Goal: Transaction & Acquisition: Purchase product/service

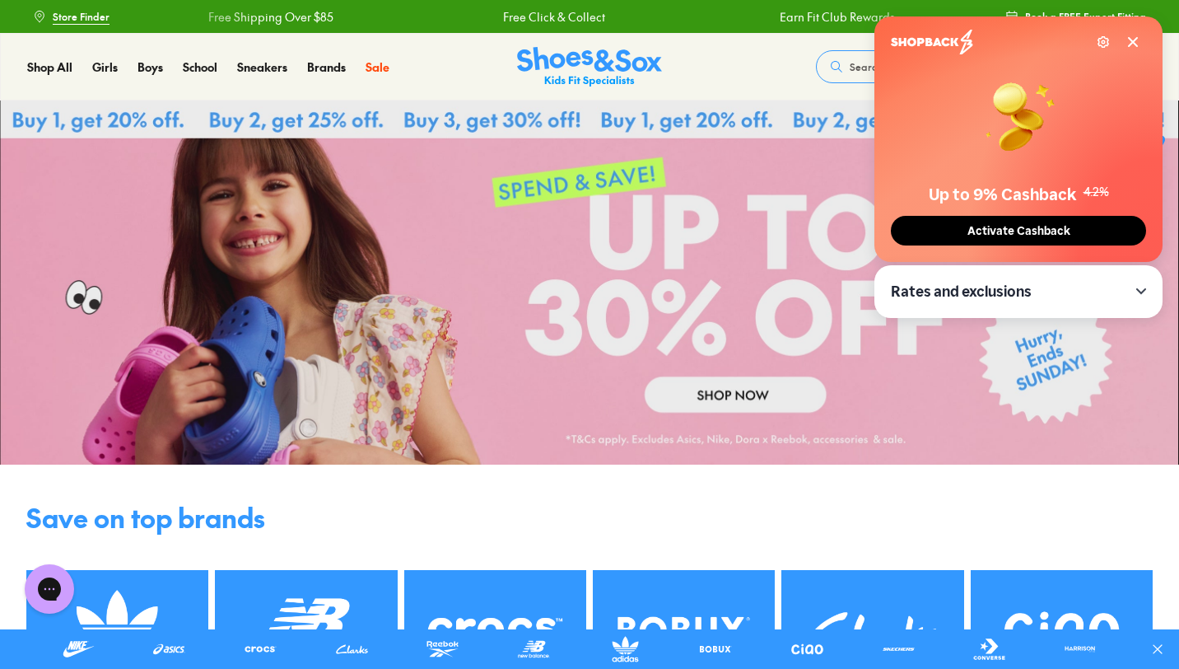
click at [981, 224] on span "Activate Cashback" at bounding box center [1019, 231] width 113 height 14
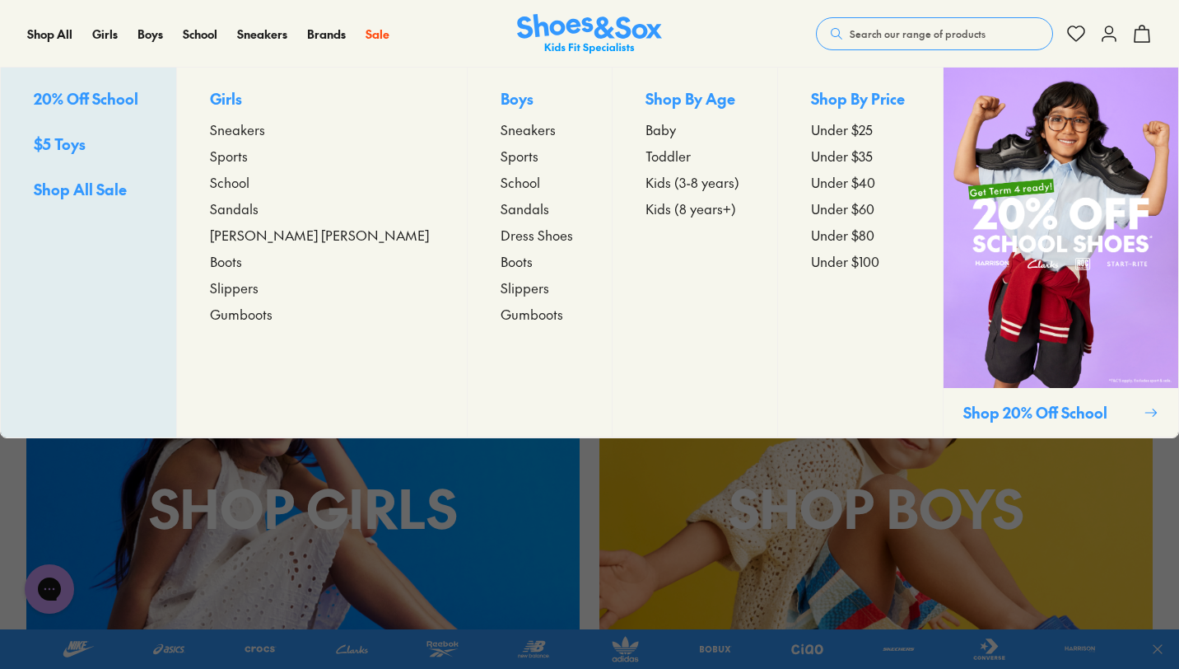
scroll to position [389, 0]
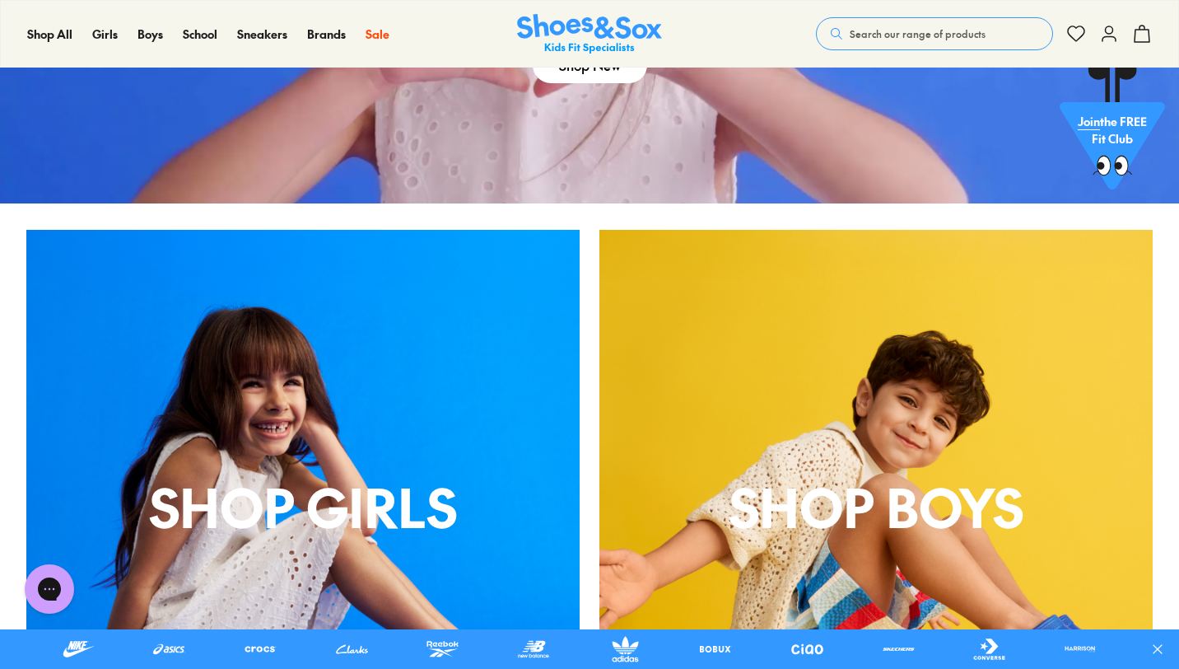
click at [455, 478] on p "Shop Girls" at bounding box center [302, 506] width 553 height 79
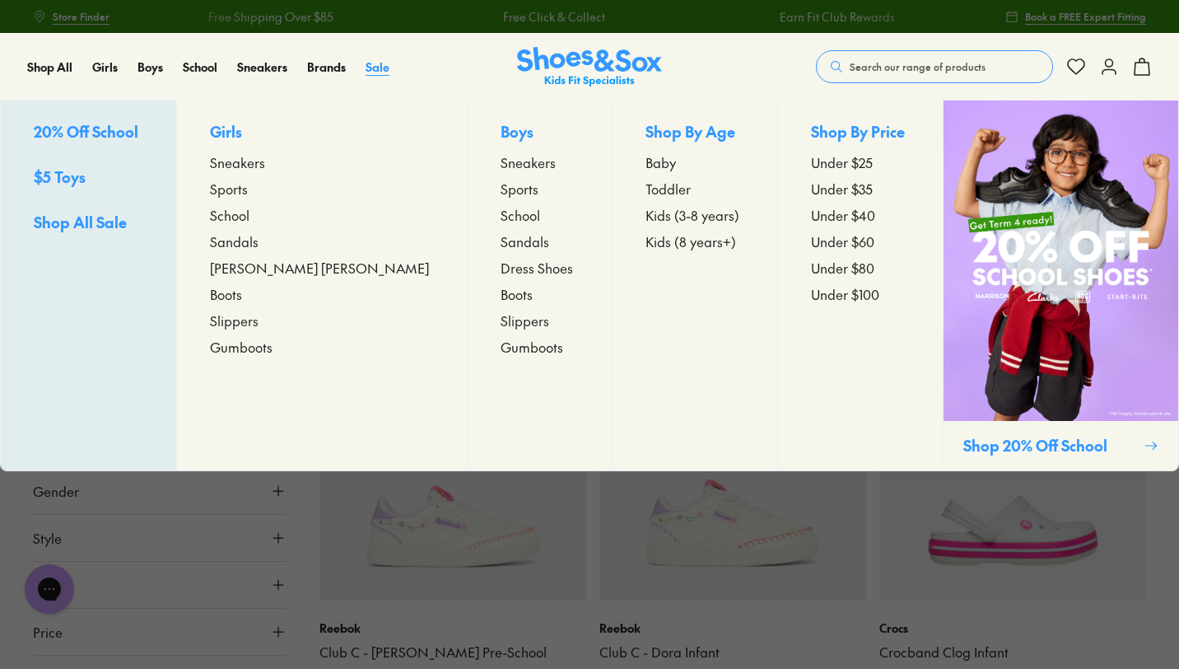
click at [372, 69] on span "Sale" at bounding box center [378, 66] width 24 height 16
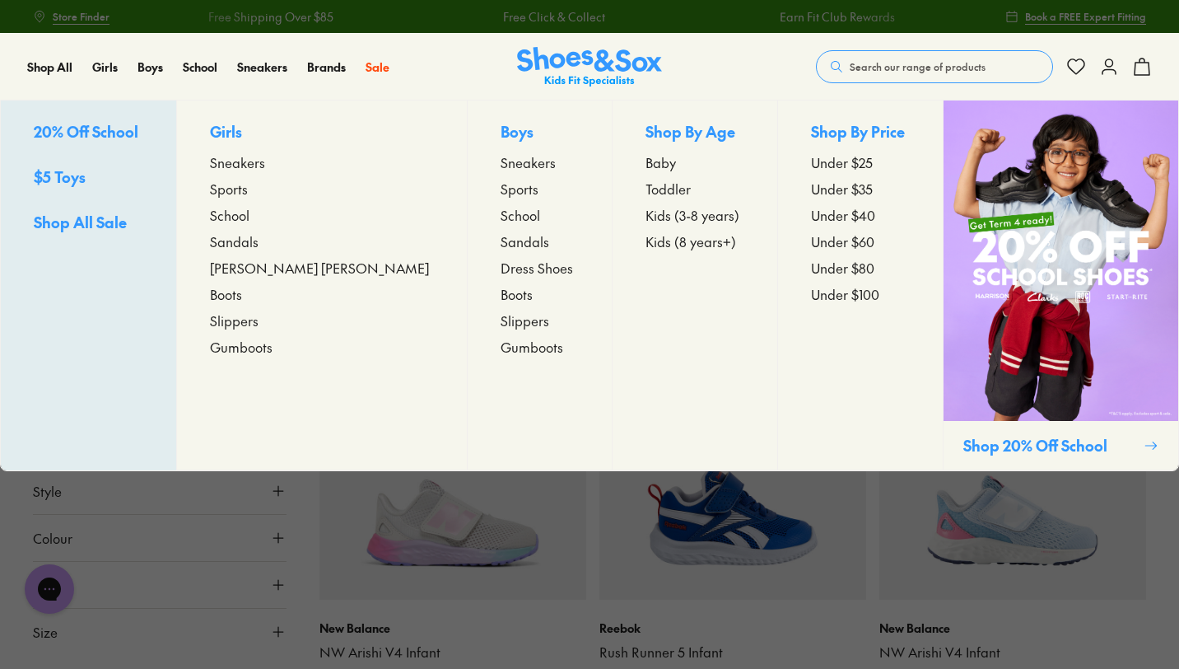
click at [250, 214] on span "School" at bounding box center [230, 215] width 40 height 20
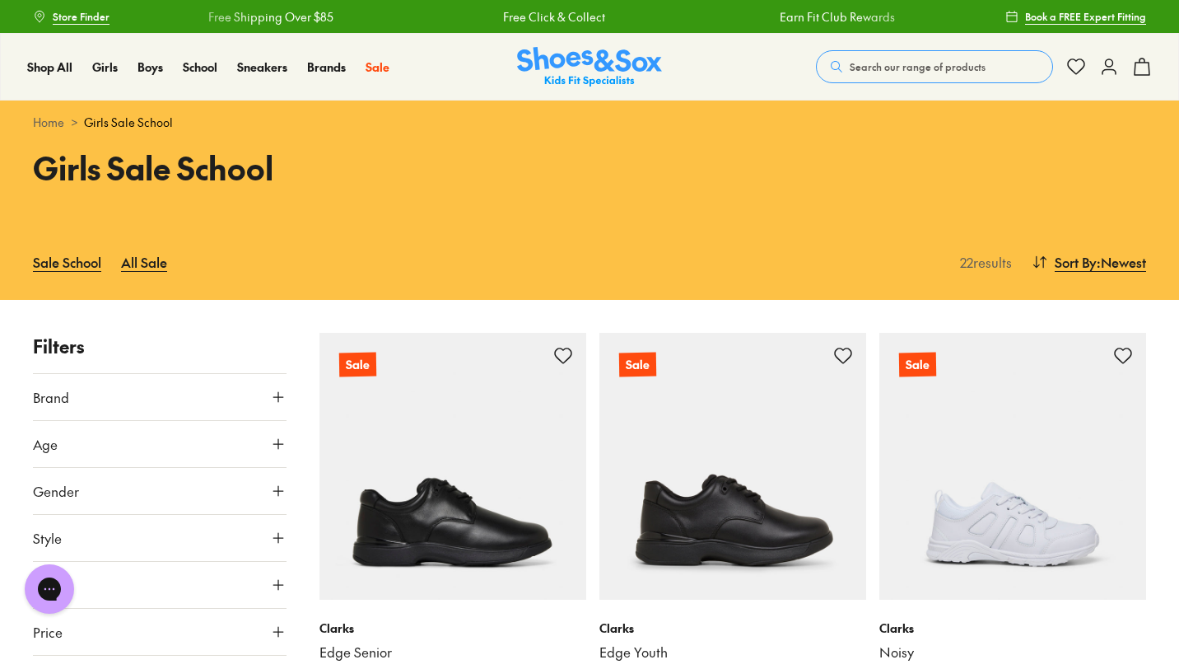
click at [97, 395] on button "Brand" at bounding box center [160, 397] width 254 height 46
click at [74, 474] on label "Clarks" at bounding box center [70, 476] width 34 height 17
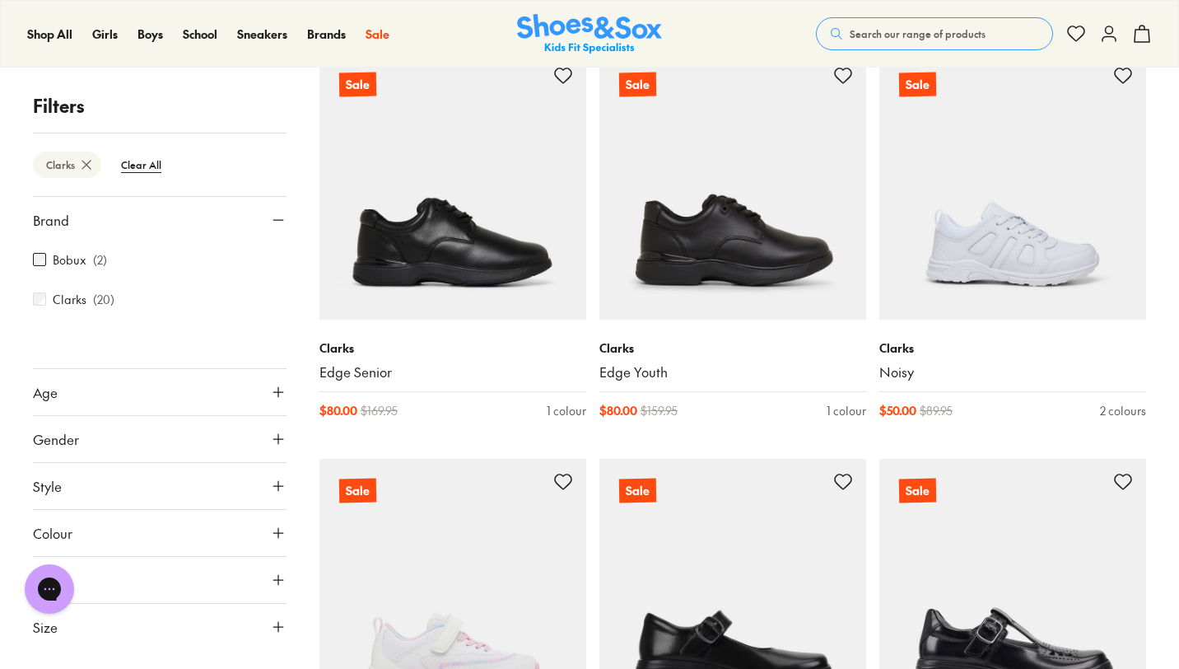
scroll to position [288, 0]
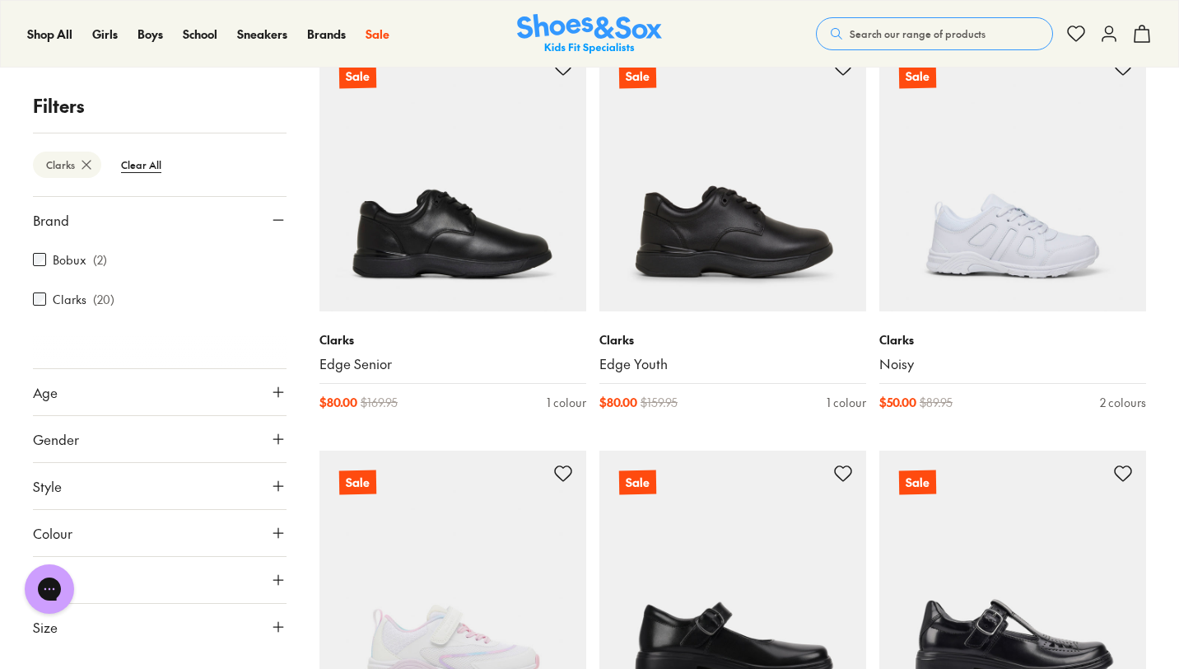
click at [83, 443] on button "Gender" at bounding box center [160, 439] width 254 height 46
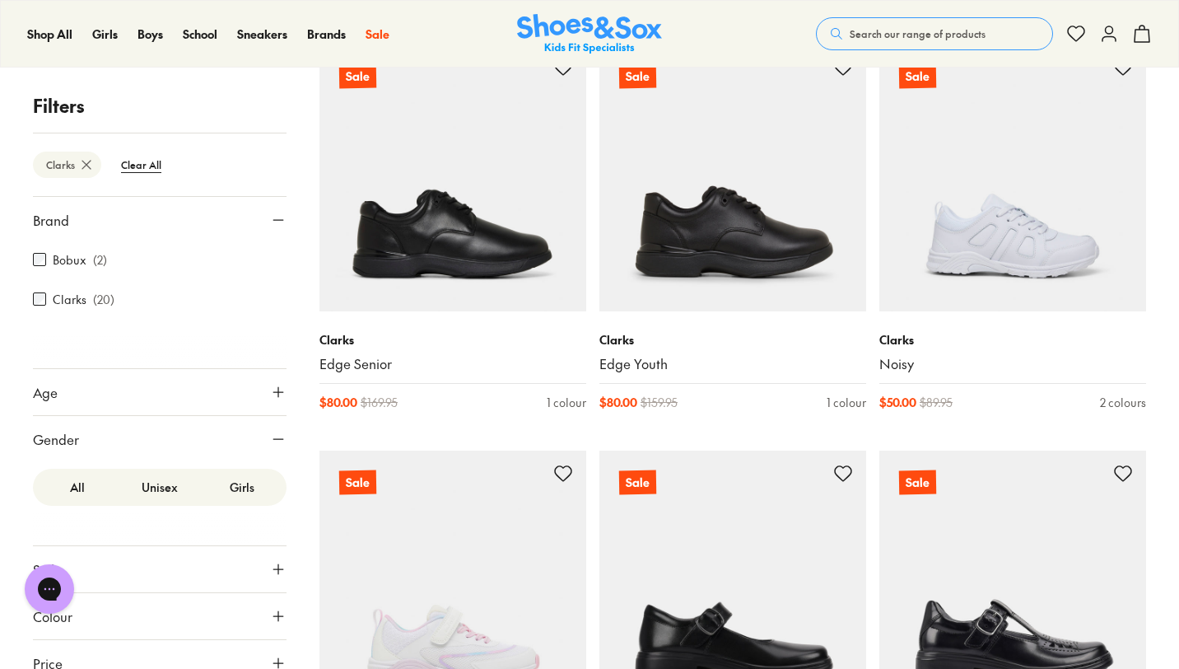
click at [254, 483] on label "Girls" at bounding box center [242, 487] width 82 height 30
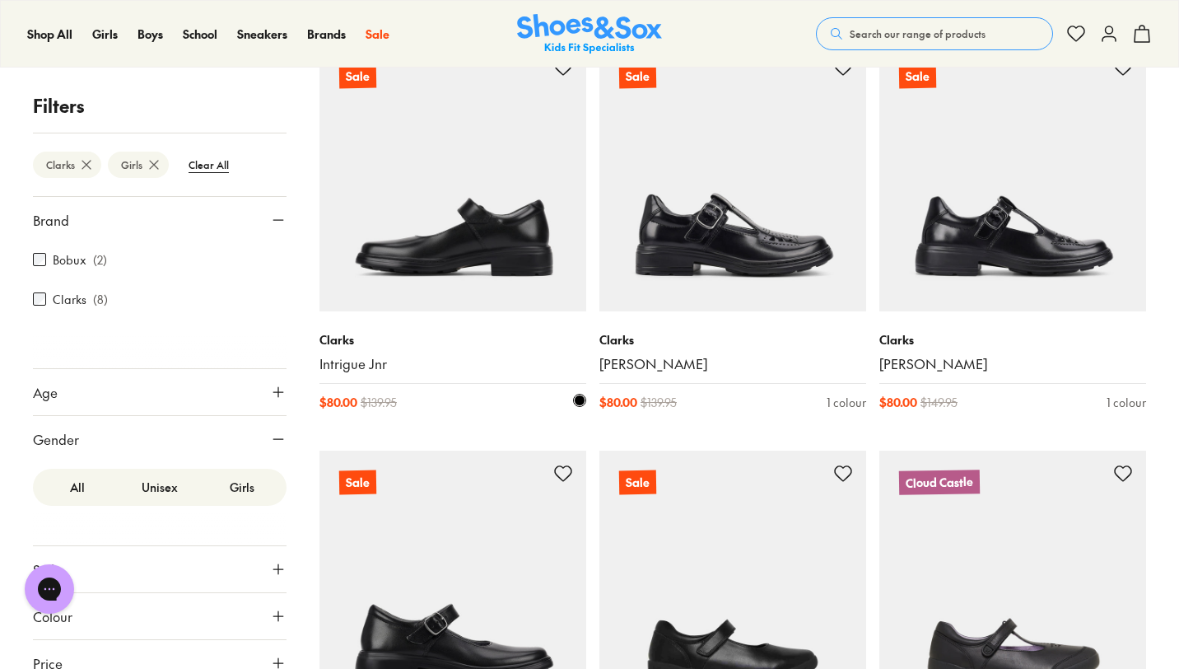
click at [460, 241] on img at bounding box center [453, 177] width 267 height 267
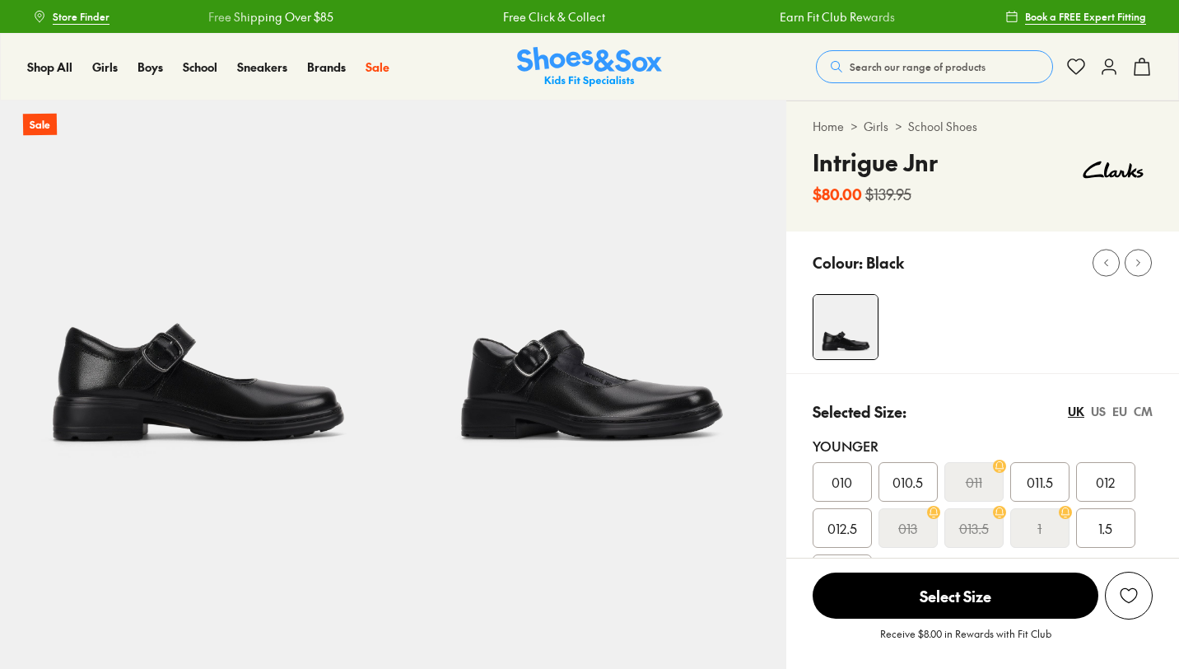
select select "*"
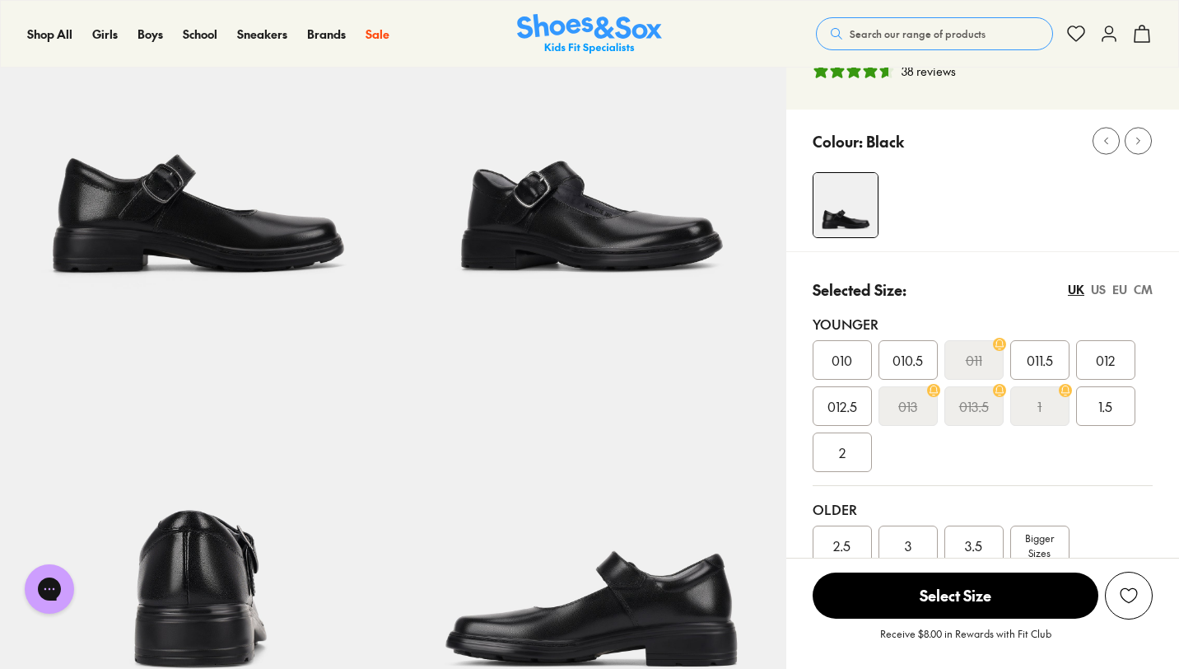
scroll to position [170, 0]
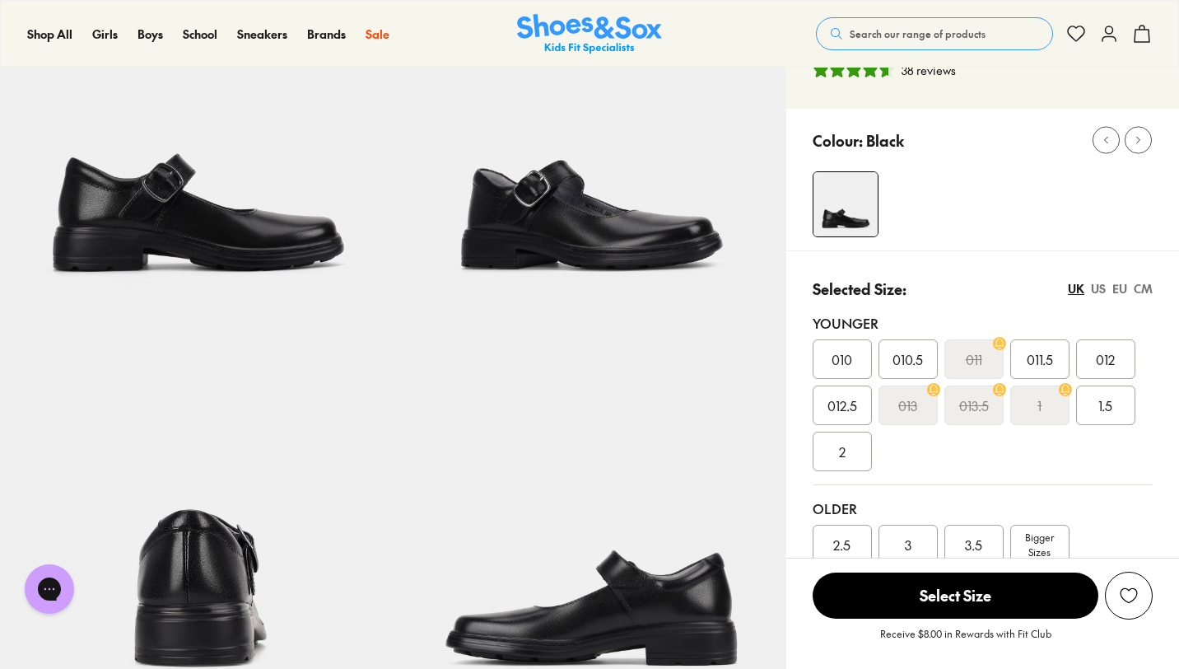
click at [841, 411] on span "012.5" at bounding box center [843, 405] width 30 height 20
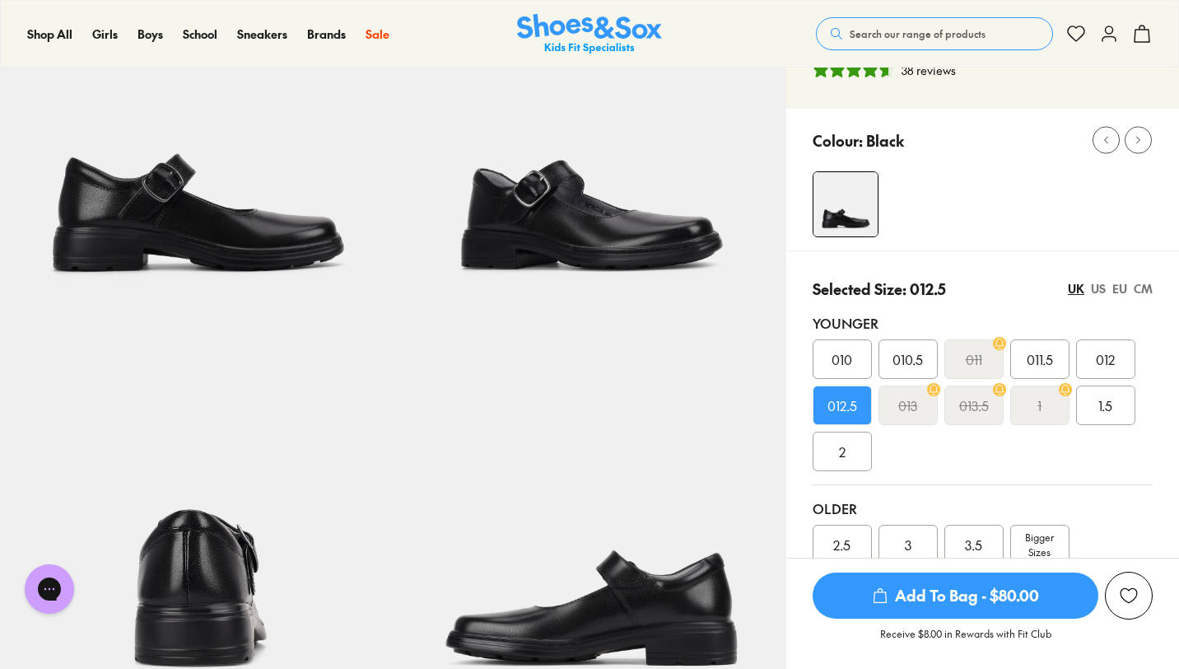
click at [939, 599] on span "Add To Bag - $80.00" at bounding box center [956, 595] width 286 height 46
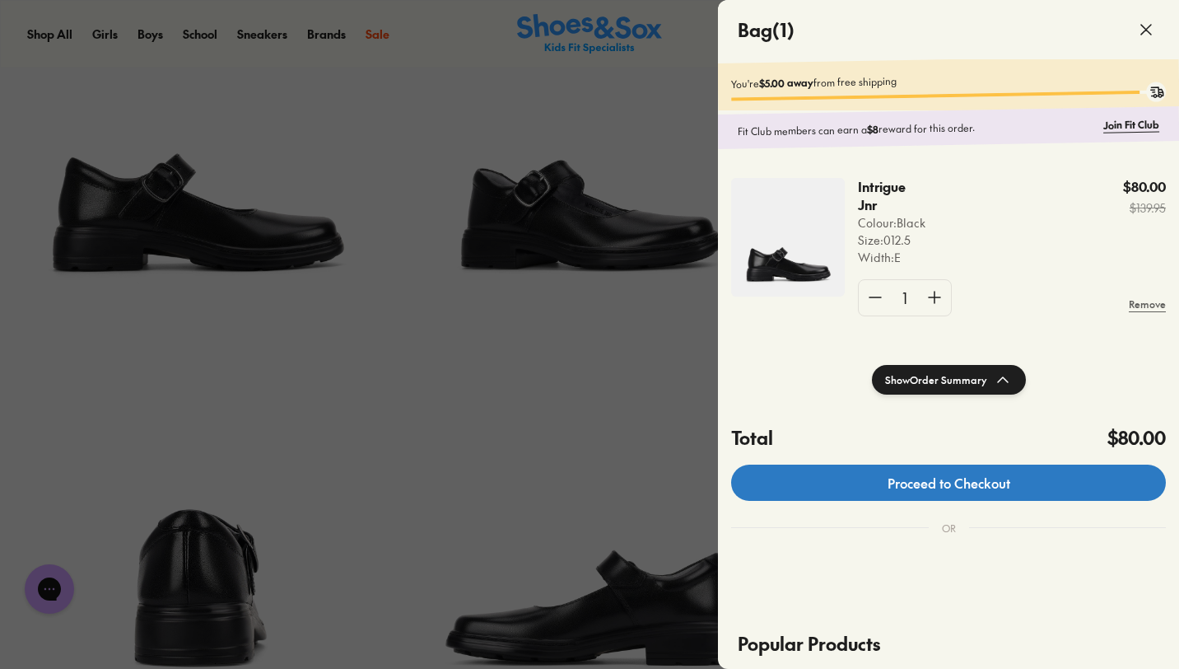
click at [945, 490] on link "Proceed to Checkout" at bounding box center [948, 483] width 435 height 36
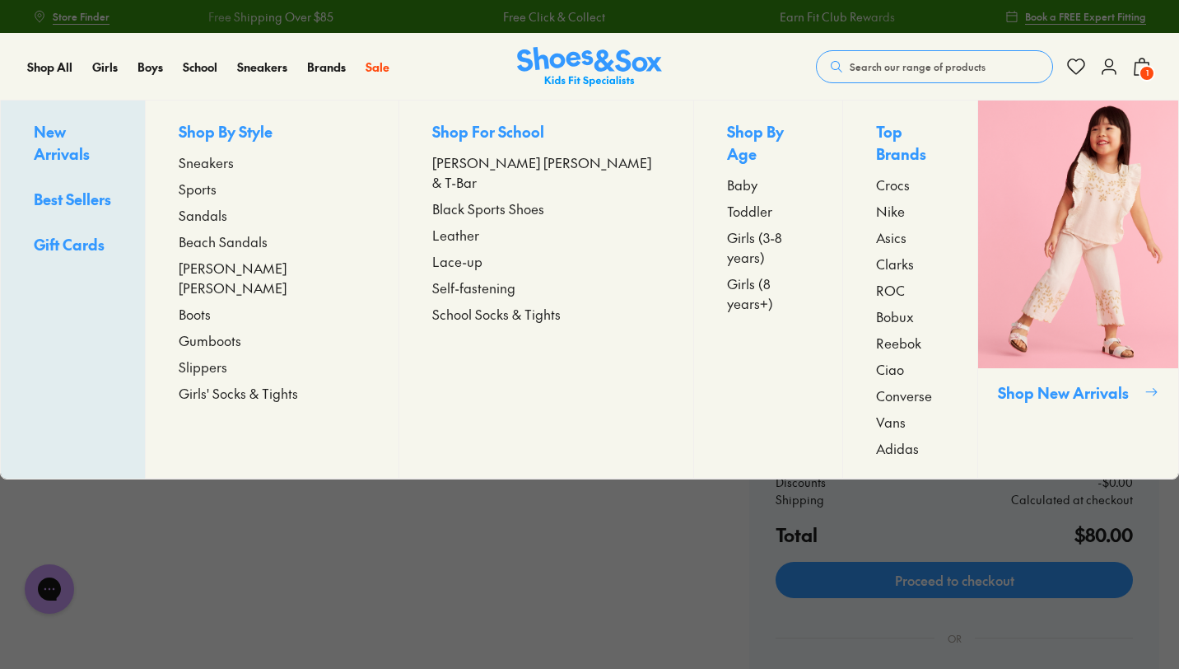
click at [227, 357] on span "Slippers" at bounding box center [203, 367] width 49 height 20
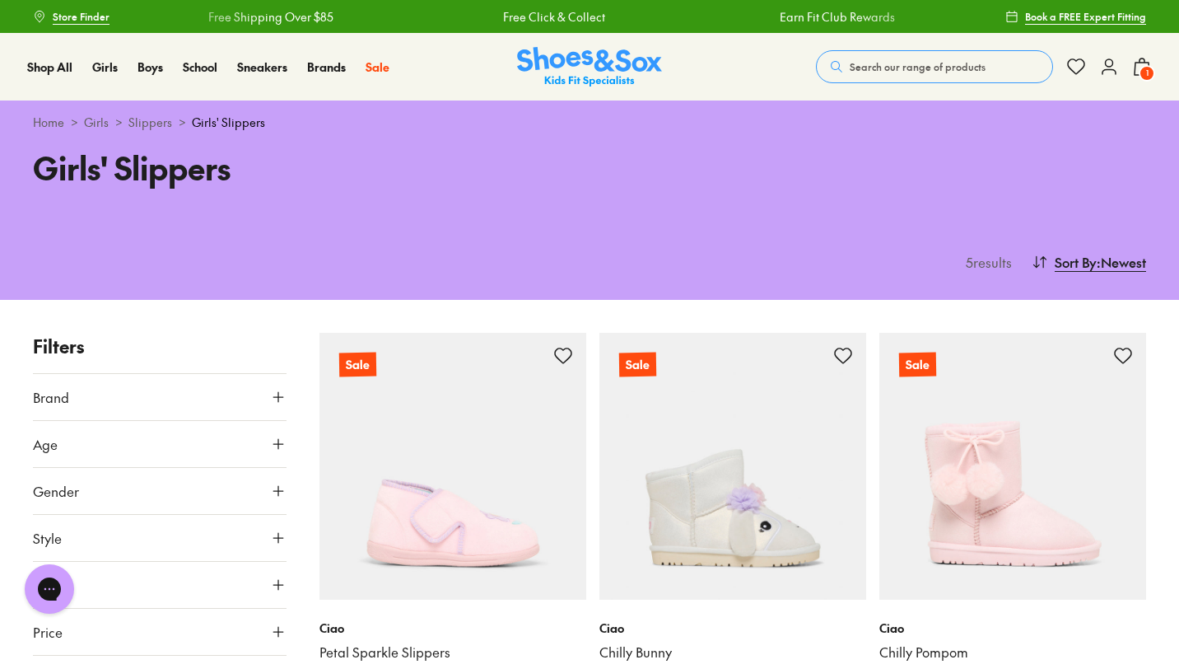
click at [900, 70] on span "Search our range of products" at bounding box center [918, 66] width 136 height 15
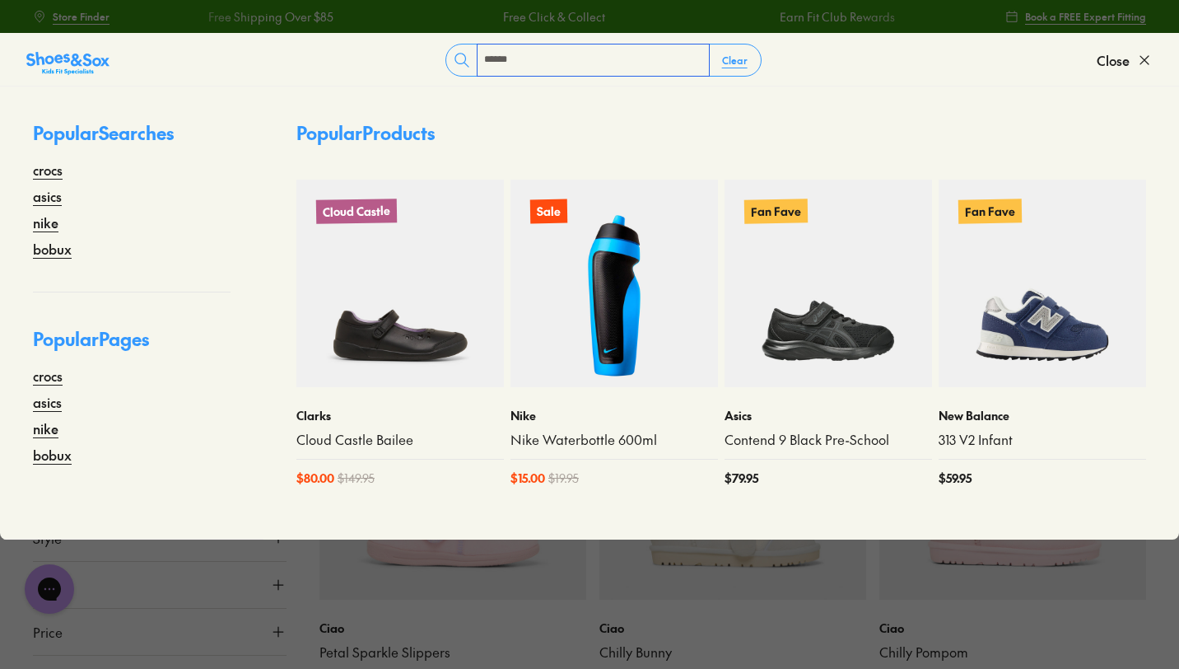
type input "******"
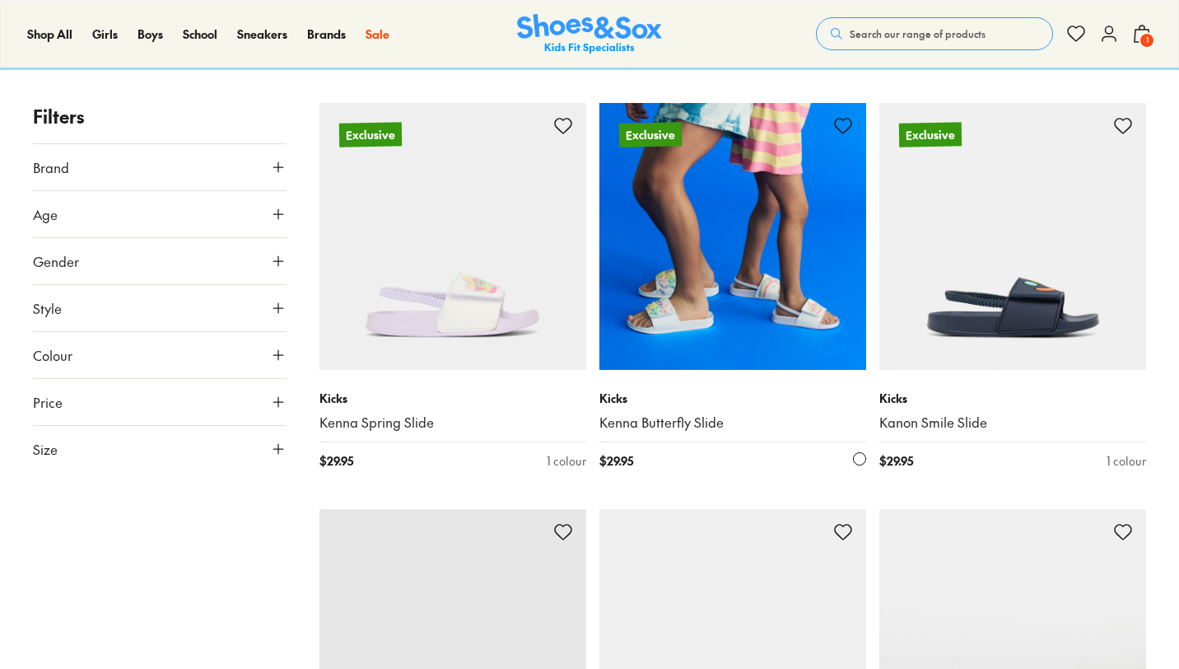
type input "***"
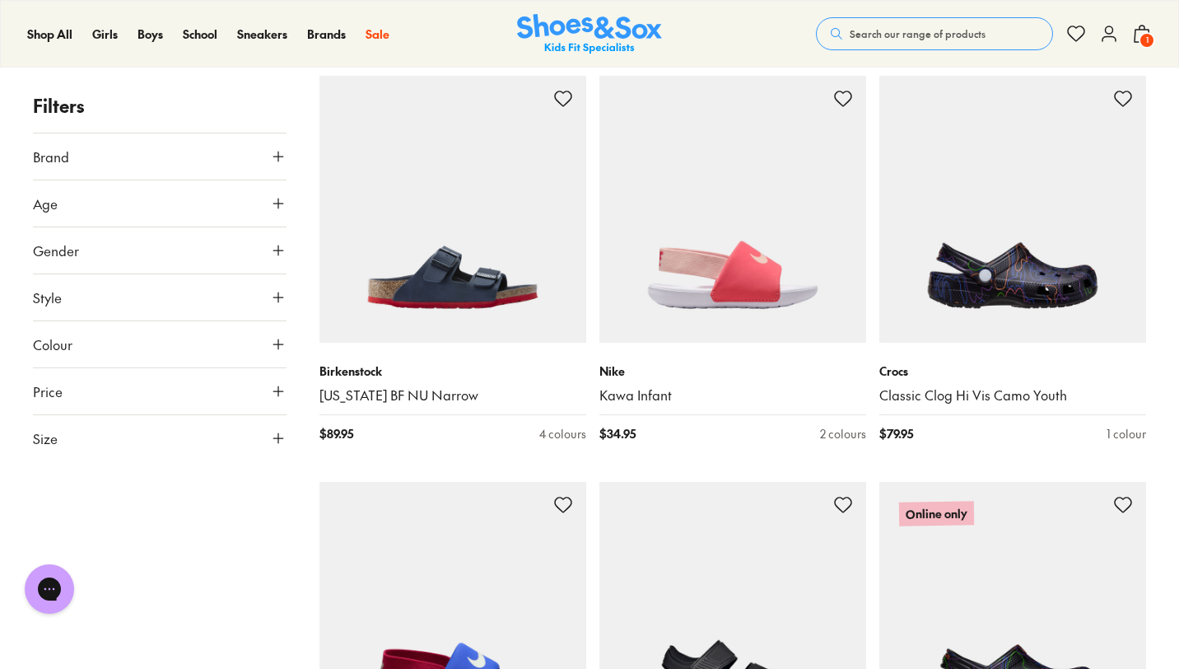
scroll to position [3019, 0]
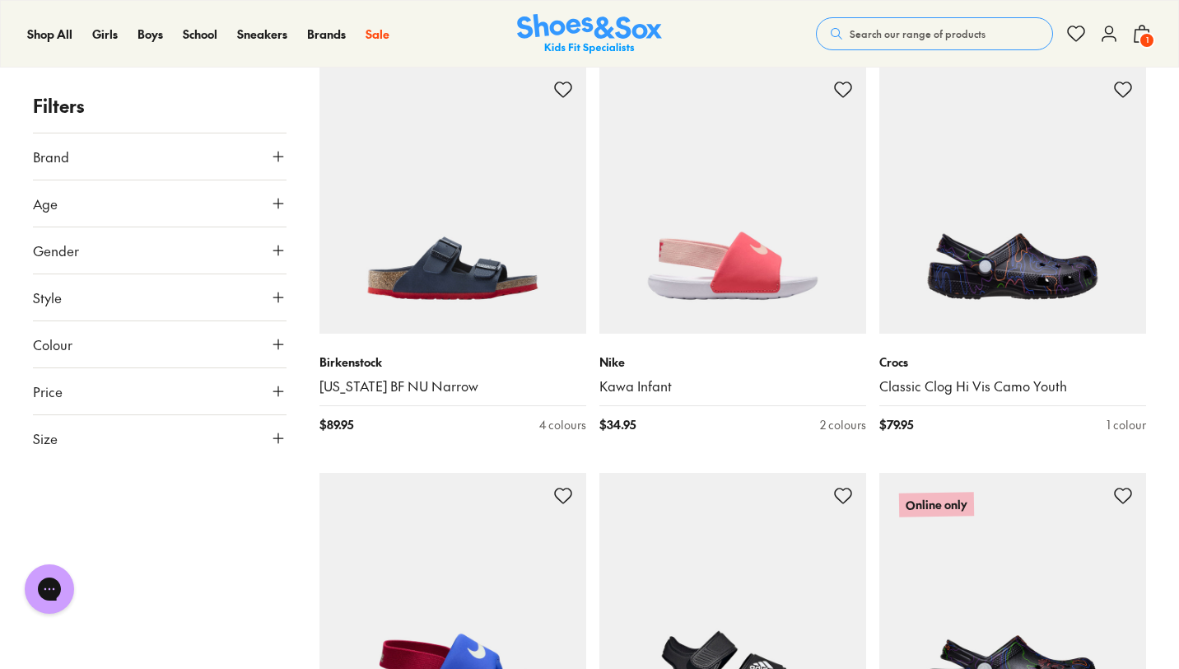
click at [783, 394] on link "Kawa Infant" at bounding box center [733, 386] width 267 height 18
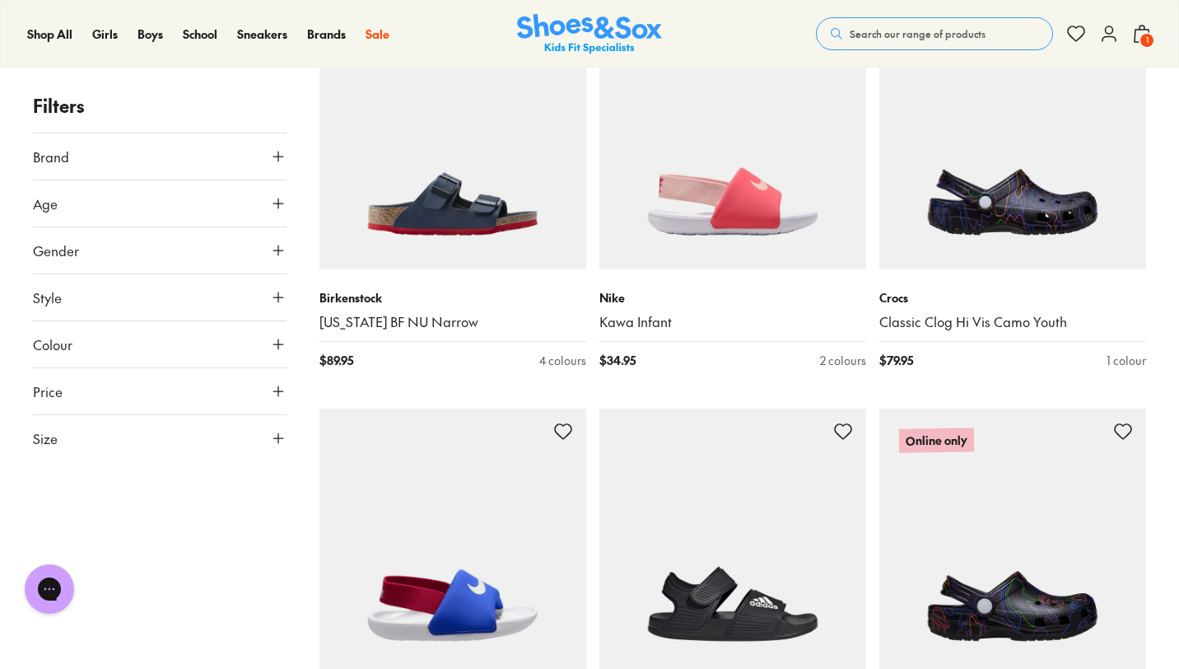
scroll to position [3100, 0]
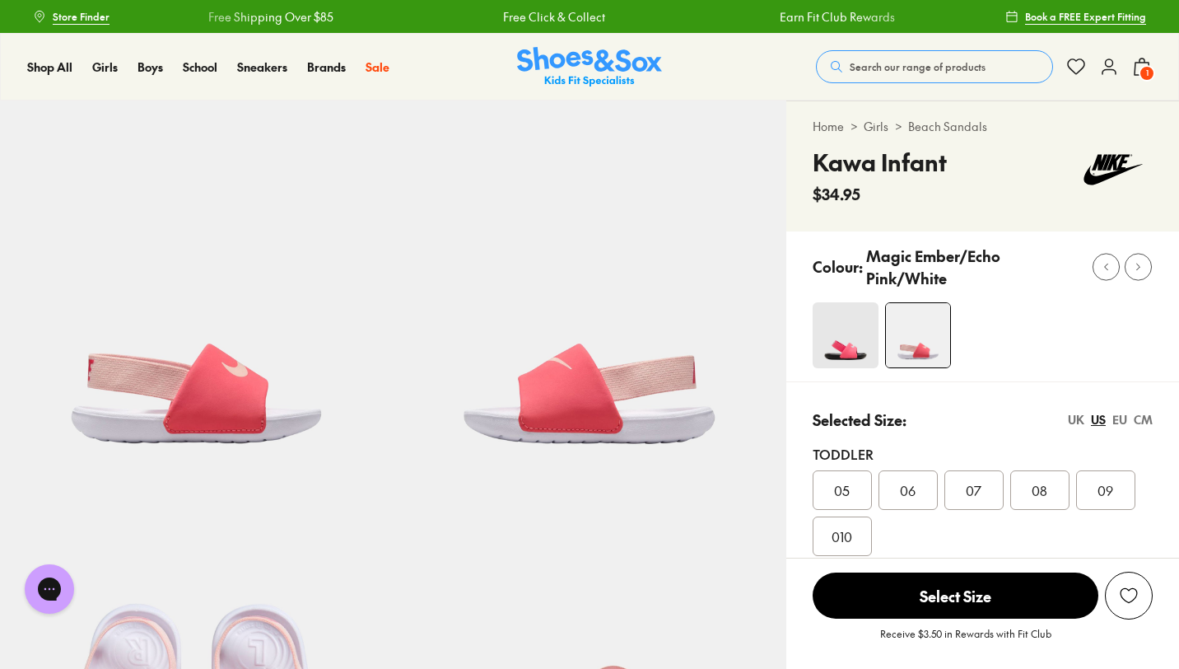
scroll to position [16, 0]
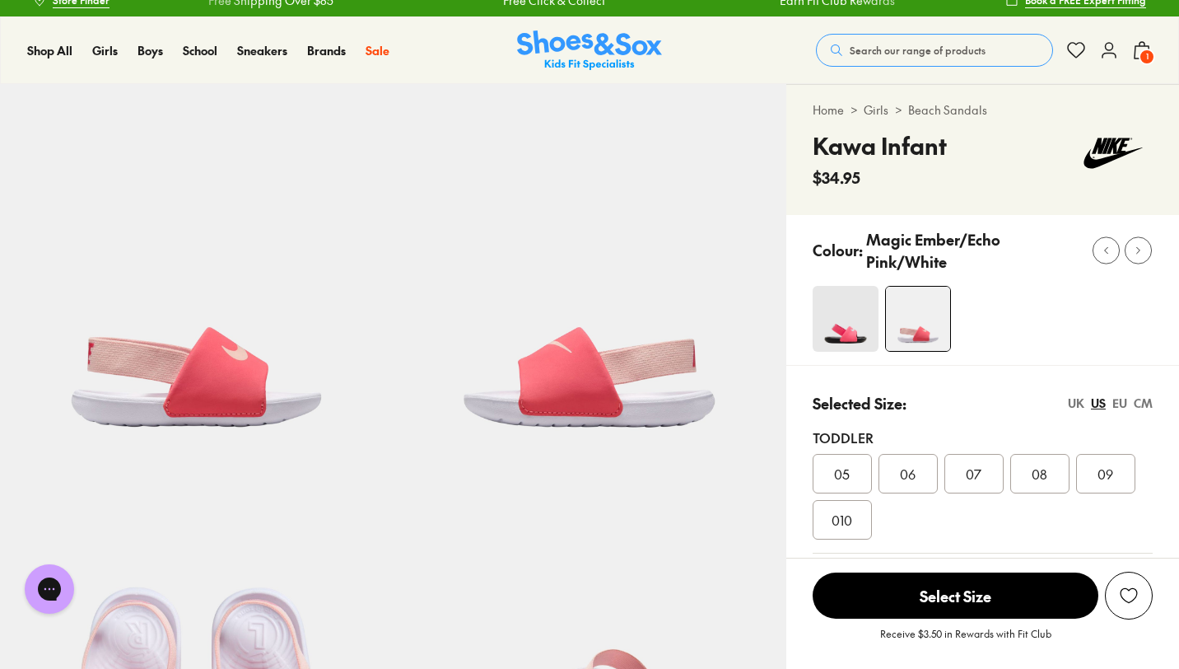
select select "*"
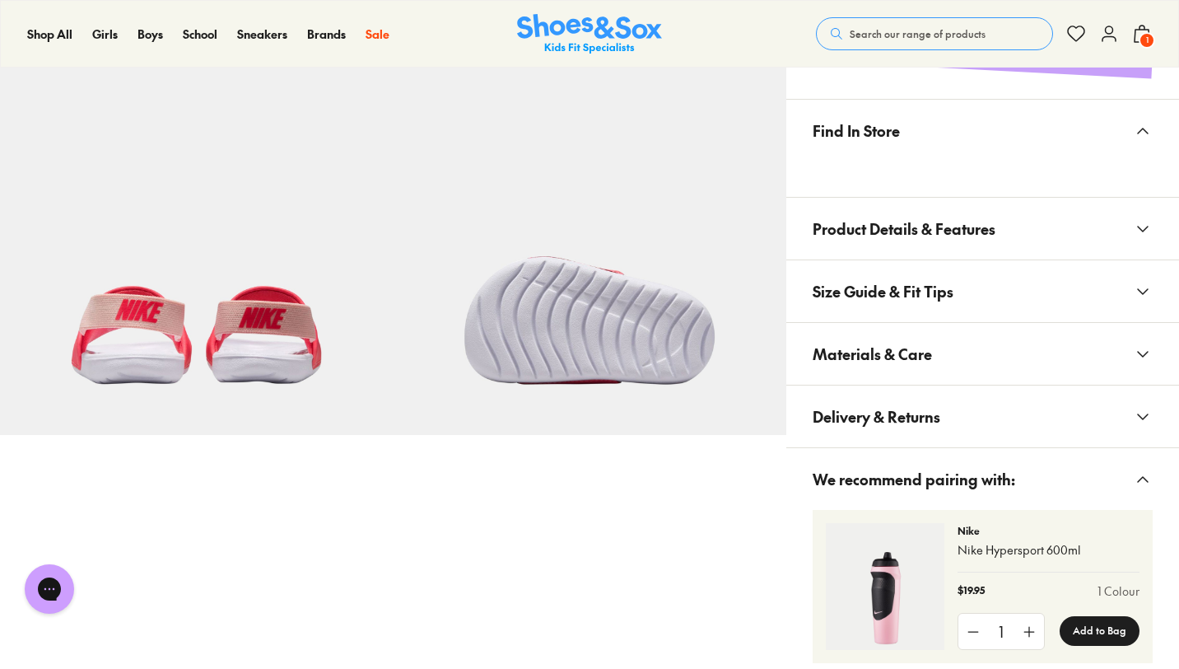
scroll to position [0, 0]
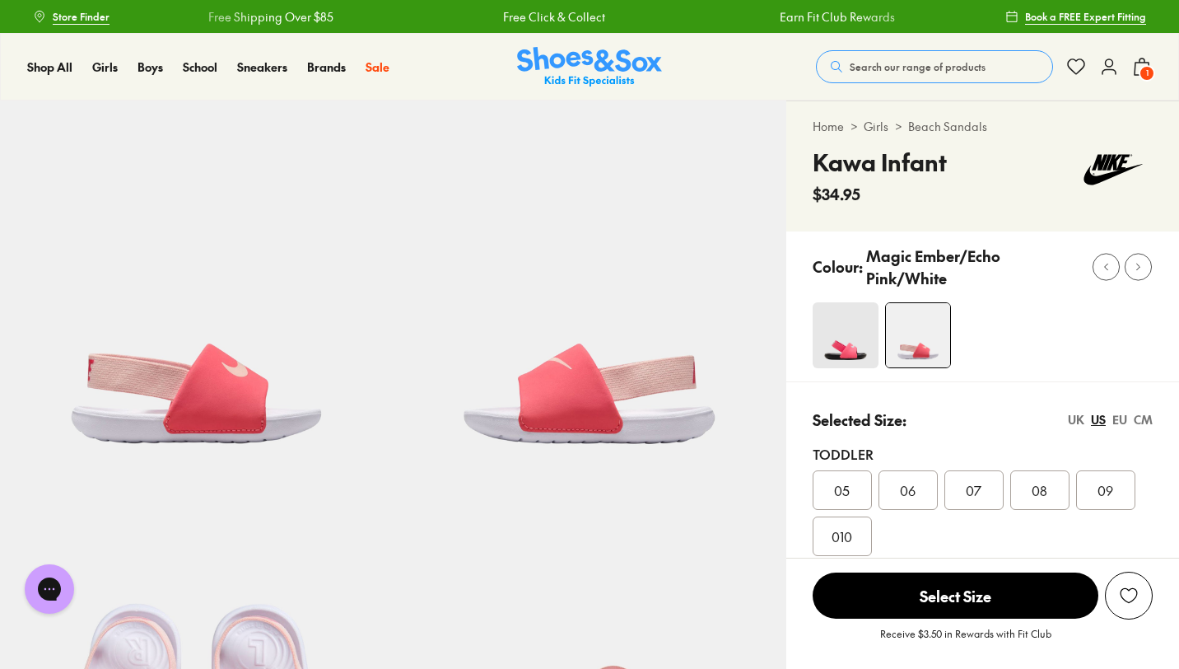
click at [1148, 70] on span "1" at bounding box center [1147, 73] width 16 height 16
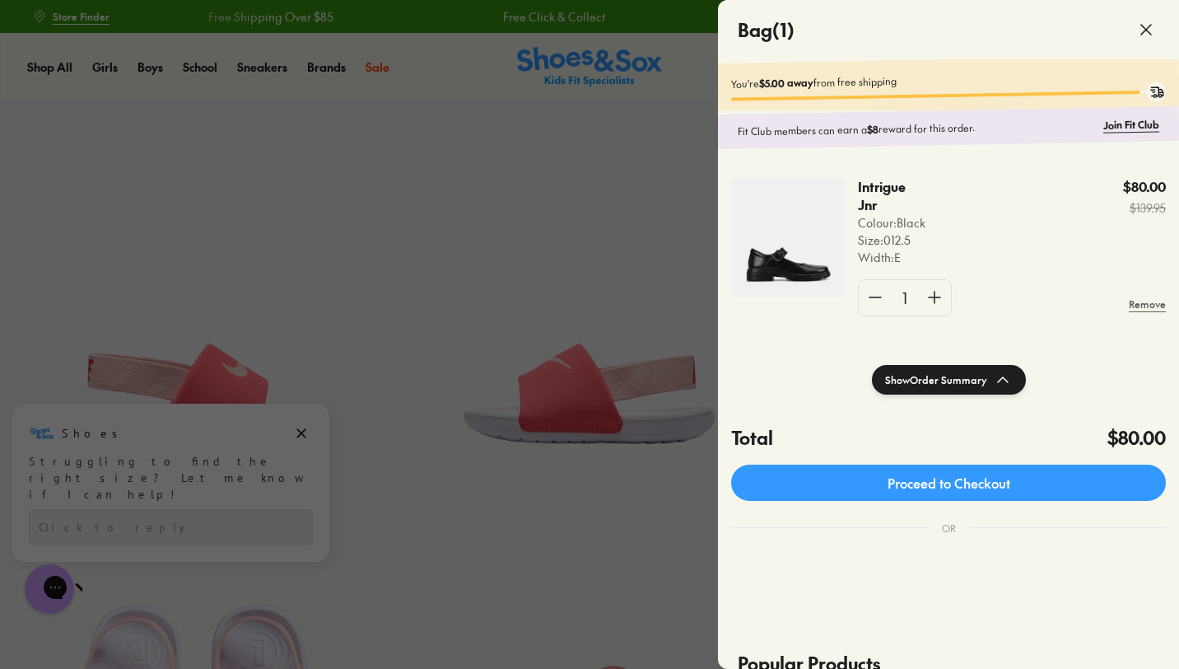
click at [304, 435] on div at bounding box center [589, 334] width 1179 height 669
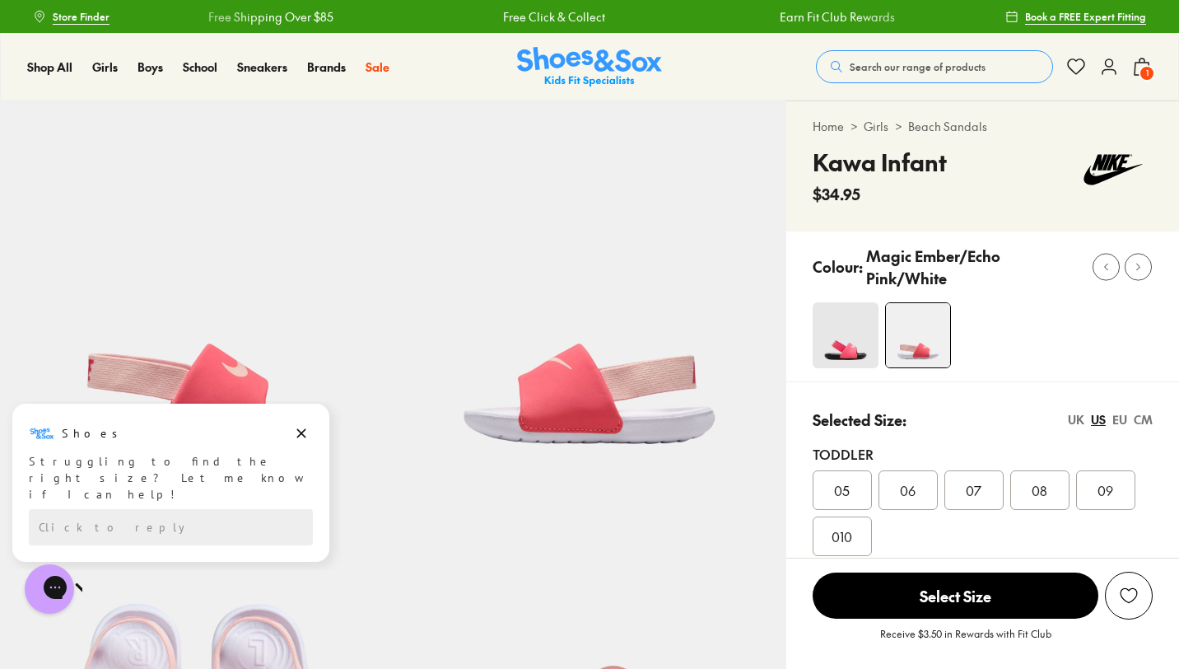
click at [1143, 65] on span "1" at bounding box center [1147, 73] width 16 height 16
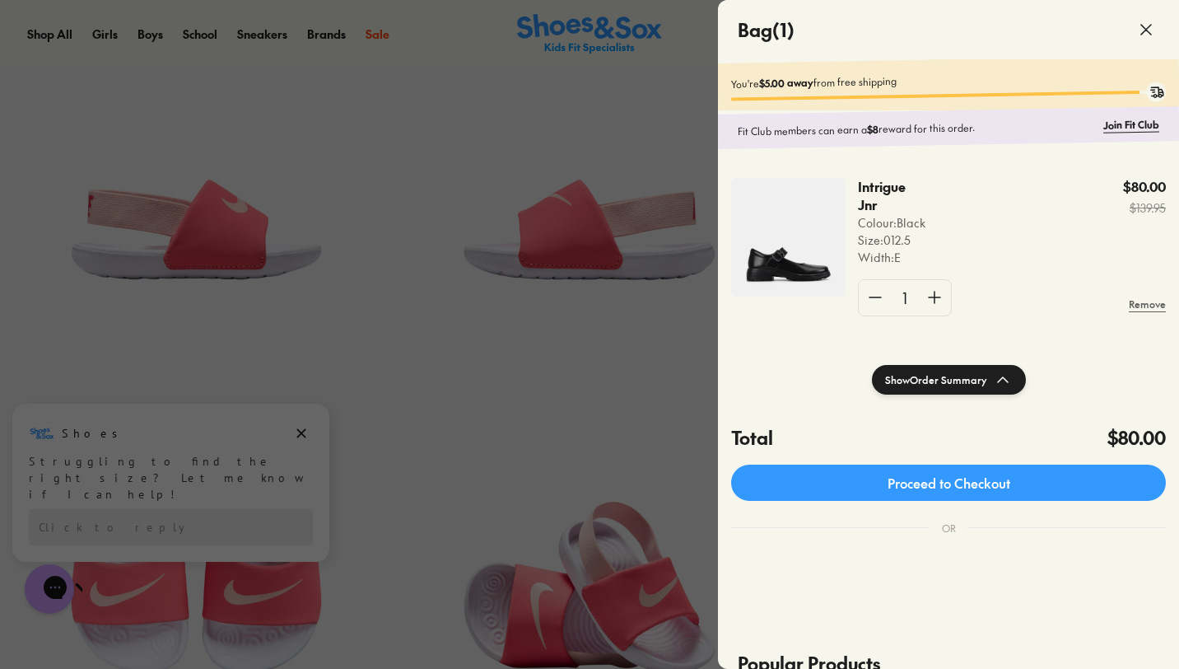
click at [967, 385] on button "Show Order Summary" at bounding box center [949, 380] width 154 height 30
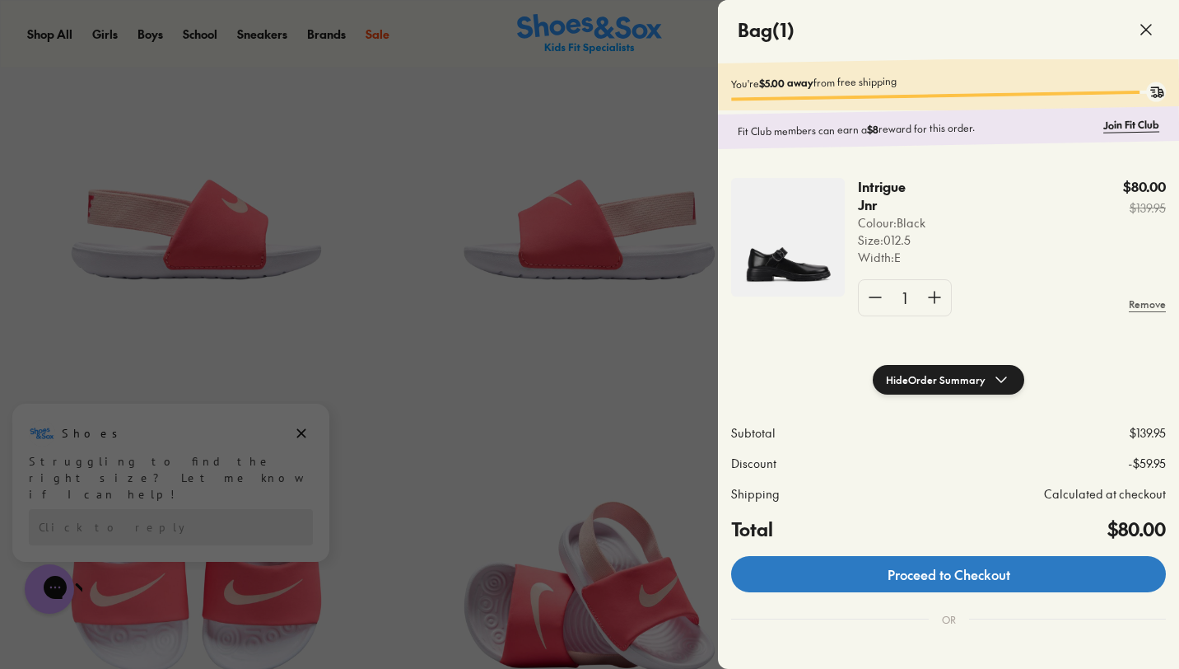
click at [962, 585] on link "Proceed to Checkout" at bounding box center [948, 574] width 435 height 36
